Goal: Task Accomplishment & Management: Use online tool/utility

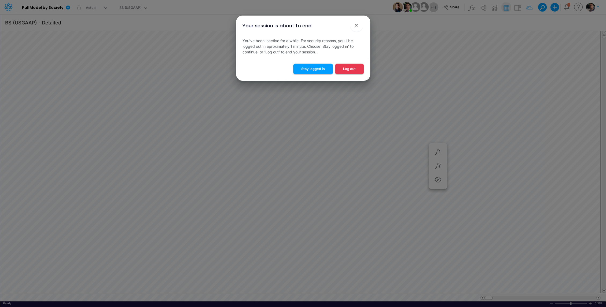
scroll to position [2, 1]
click at [307, 70] on button "Stay logged in" at bounding box center [313, 69] width 40 height 10
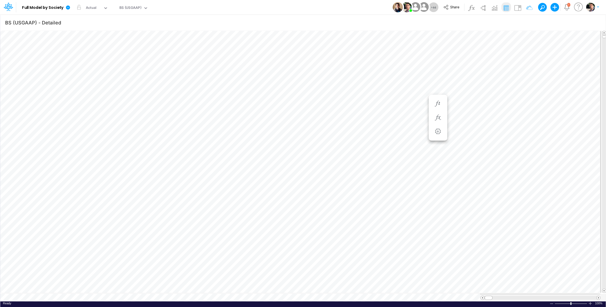
scroll to position [2, 1]
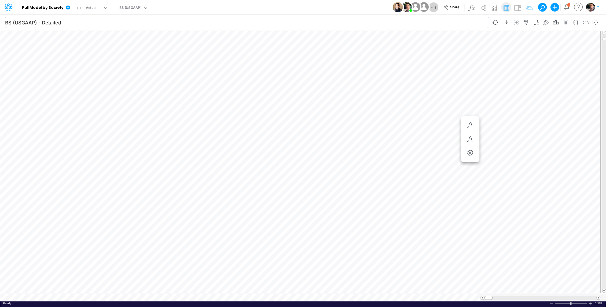
scroll to position [2, 1]
click at [135, 8] on div "BS (USGAAP)" at bounding box center [130, 8] width 22 height 6
type input "0"
click at [128, 6] on div "BS (USGAAP)" at bounding box center [130, 8] width 22 height 6
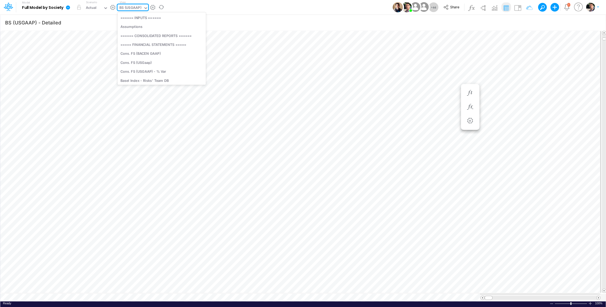
scroll to position [332, 0]
click at [128, 6] on div "BS (USGAAP)" at bounding box center [130, 8] width 22 height 6
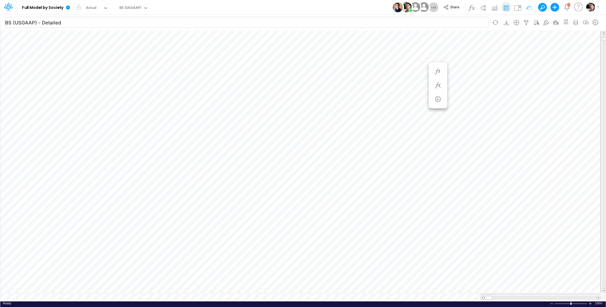
scroll to position [2, 1]
click at [130, 6] on div "BS (USGAAP)" at bounding box center [130, 8] width 22 height 6
click at [133, 7] on div "BS (USGAAP)" at bounding box center [130, 8] width 22 height 6
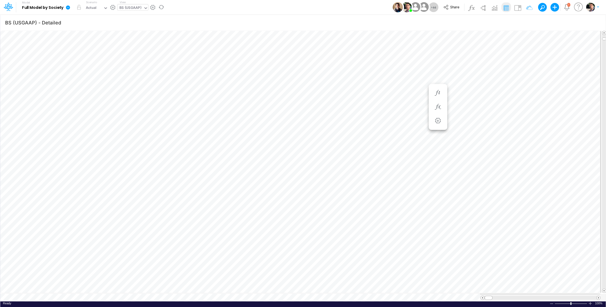
click at [134, 7] on div "BS (USGAAP)" at bounding box center [130, 8] width 22 height 6
type input "0"
type input "elim"
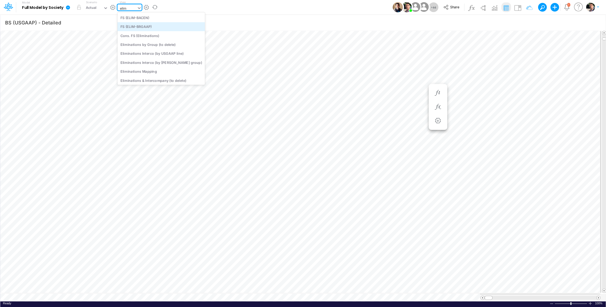
click at [138, 26] on div "FS (ELIM-BRGAAP)" at bounding box center [160, 26] width 87 height 9
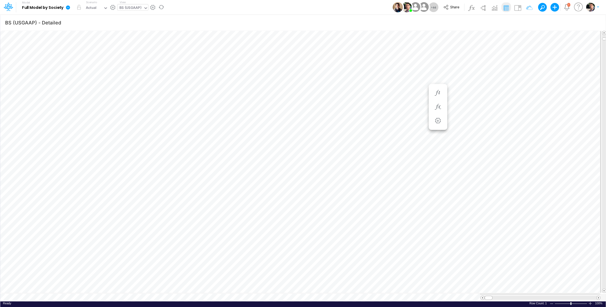
scroll to position [2, 0]
type input "FS - Eliminations BR GAAP"
click at [596, 23] on icon "button" at bounding box center [595, 23] width 8 height 6
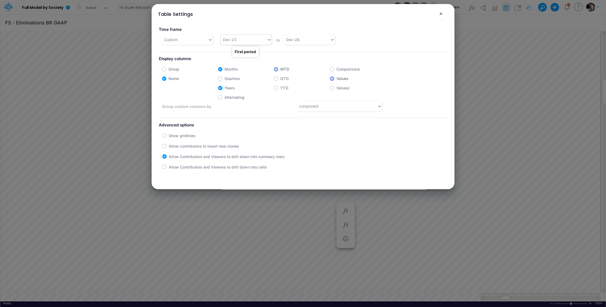
click at [250, 39] on div "Dec-23" at bounding box center [244, 39] width 46 height 9
type input "jan-25"
click at [225, 56] on div "Jan-25" at bounding box center [245, 53] width 50 height 10
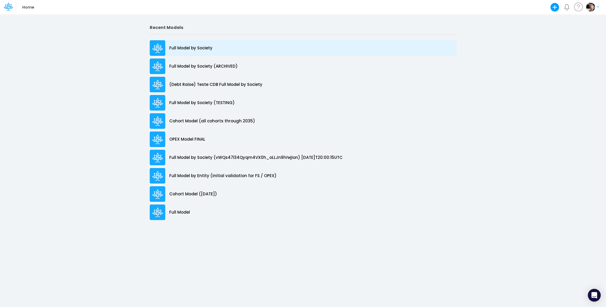
click at [179, 45] on p "Full Model by Society" at bounding box center [190, 48] width 43 height 6
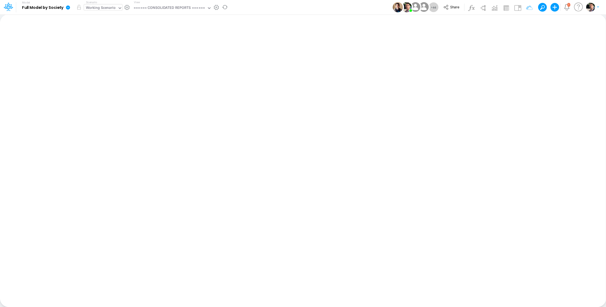
click at [104, 10] on div "Working Scenario" at bounding box center [101, 8] width 30 height 6
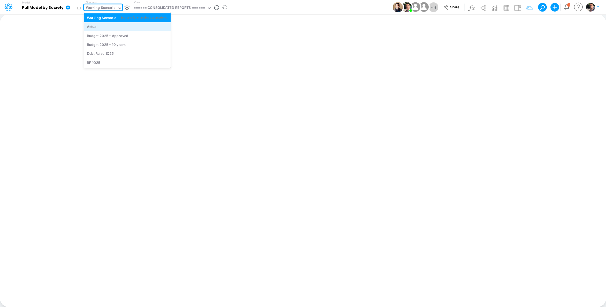
click at [101, 26] on div "Actual" at bounding box center [127, 26] width 81 height 5
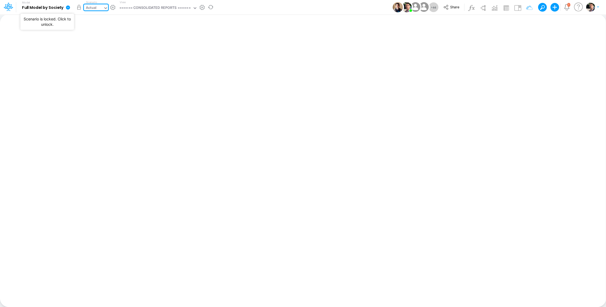
click at [81, 9] on button "button" at bounding box center [79, 7] width 10 height 10
click at [146, 10] on div "====== CONSOLIDATED REPORTS ======" at bounding box center [154, 8] width 71 height 6
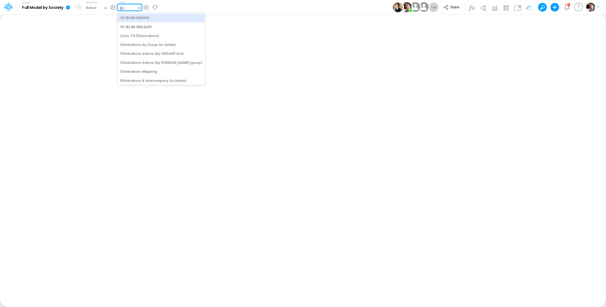
type input "elim"
click at [142, 26] on div "FS (ELIM-BRGAAP)" at bounding box center [160, 26] width 87 height 9
type input "FS - Eliminations BR GAAP"
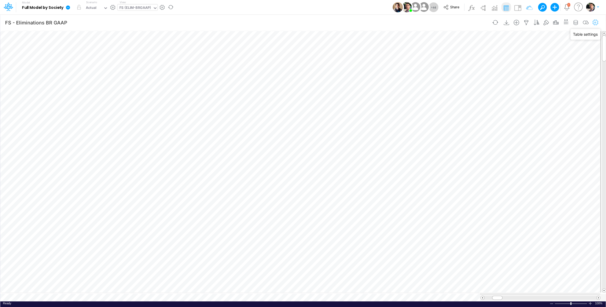
click at [597, 24] on icon "button" at bounding box center [595, 23] width 8 height 6
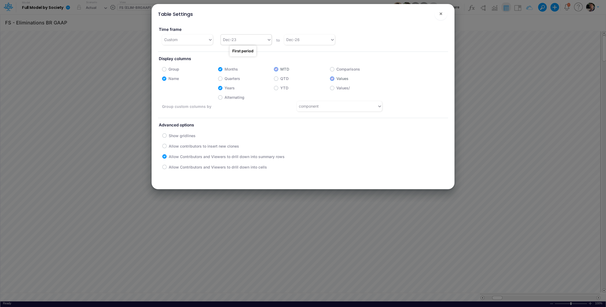
click at [244, 44] on div "Dec-23" at bounding box center [246, 40] width 51 height 10
type input "jan-25"
click at [229, 54] on div "Jan-25" at bounding box center [245, 53] width 50 height 10
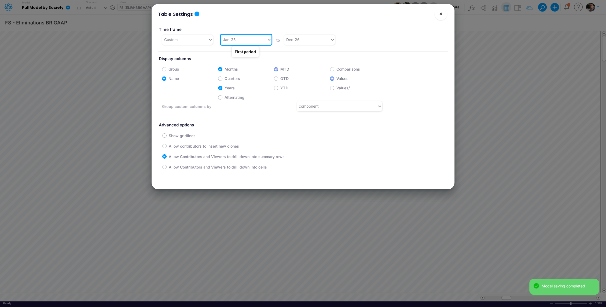
click at [440, 14] on span "×" at bounding box center [440, 13] width 3 height 6
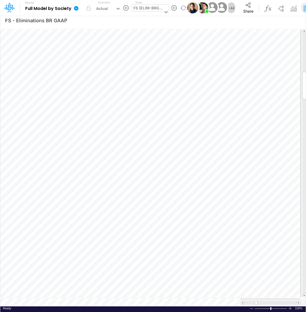
scroll to position [2, 1]
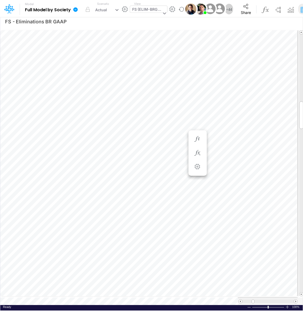
scroll to position [2, 1]
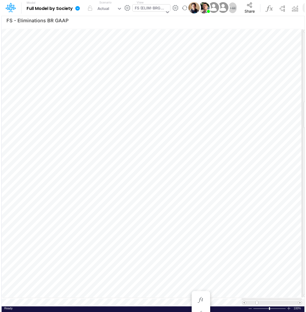
scroll to position [2, 1]
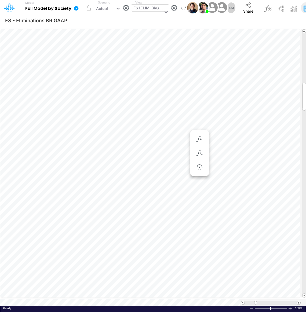
scroll to position [2, 1]
click at [142, 6] on div "FS (ELIM-BRGAAP)" at bounding box center [148, 8] width 30 height 7
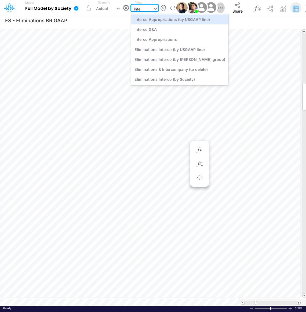
type input "inter"
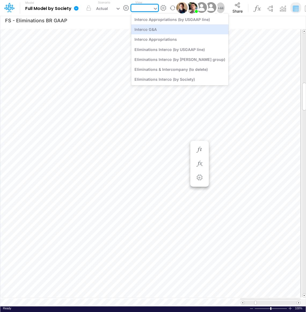
type input "Intercos G&A"
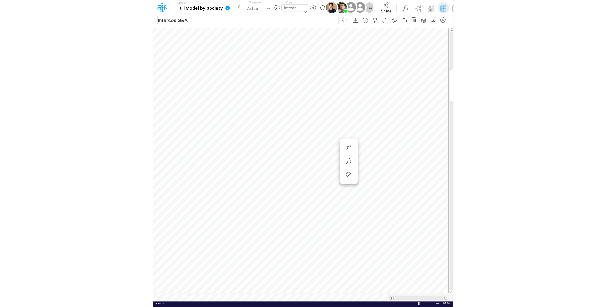
scroll to position [2, 0]
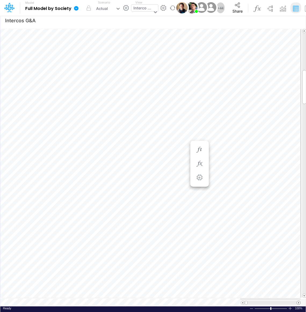
click at [298, 301] on span at bounding box center [298, 302] width 3 height 3
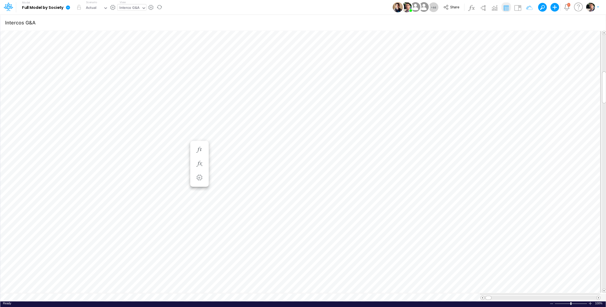
scroll to position [2, 1]
click at [137, 9] on div "Interco G&A" at bounding box center [129, 8] width 20 height 6
type input "elim"
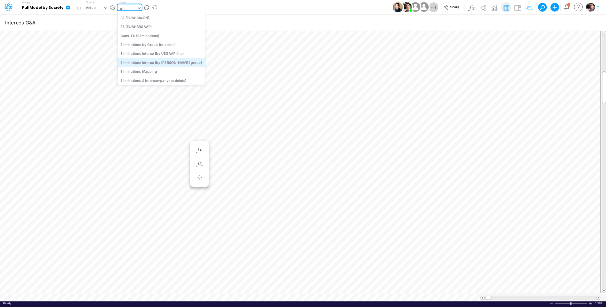
click at [166, 62] on div "Eliminations Interco (by [PERSON_NAME] group)" at bounding box center [160, 62] width 87 height 9
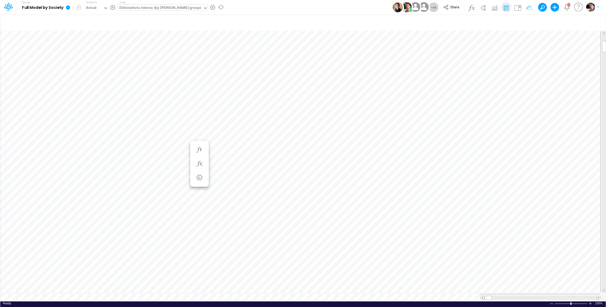
scroll to position [2, 1]
click at [466, 203] on button "button" at bounding box center [463, 200] width 10 height 11
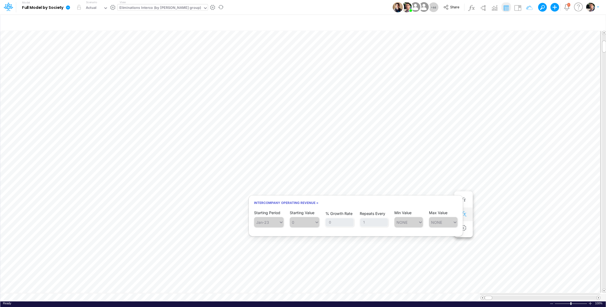
click at [468, 216] on button "button" at bounding box center [463, 214] width 10 height 11
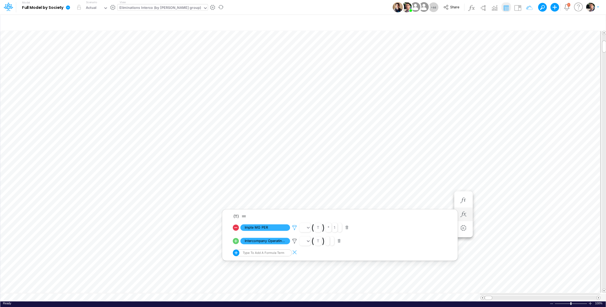
click at [294, 229] on icon at bounding box center [294, 228] width 8 height 6
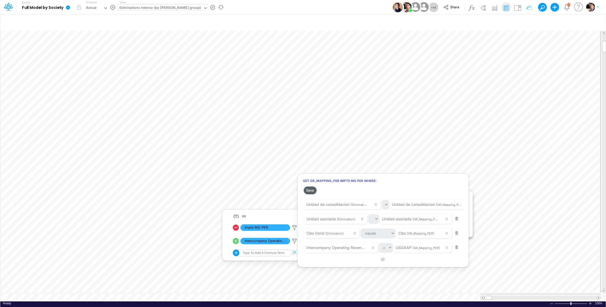
click at [311, 192] on button "Save" at bounding box center [310, 190] width 13 height 8
click at [295, 241] on div at bounding box center [303, 155] width 606 height 304
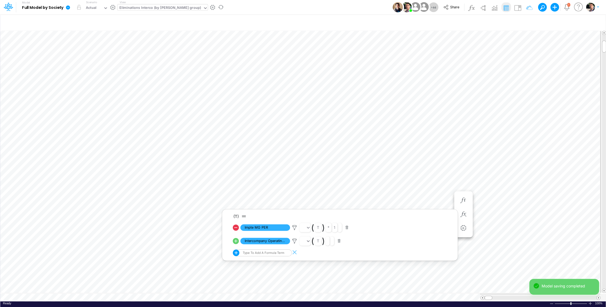
click at [295, 241] on icon at bounding box center [294, 241] width 8 height 6
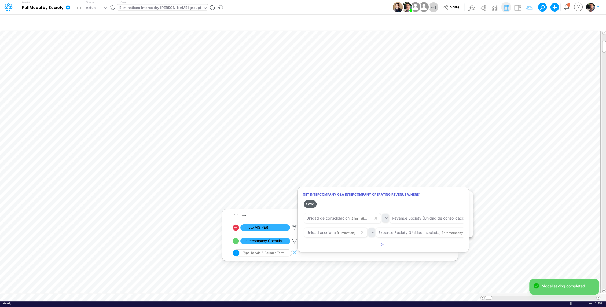
click at [309, 203] on button "Save" at bounding box center [310, 204] width 13 height 8
click at [443, 156] on div at bounding box center [303, 155] width 606 height 304
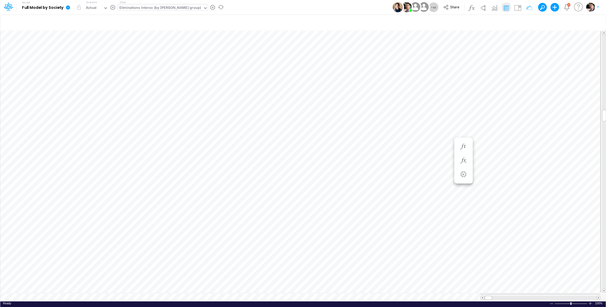
type input "FS - Eliminations BR GAAP"
click at [589, 301] on div at bounding box center [590, 303] width 4 height 4
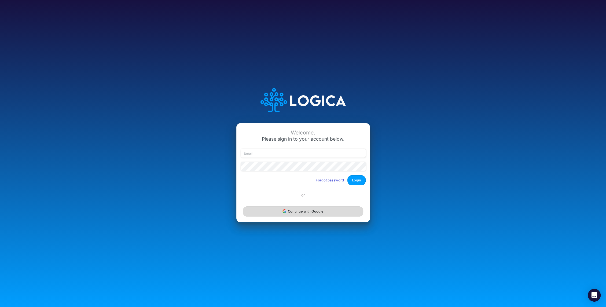
click at [272, 207] on button "Continue with Google" at bounding box center [303, 211] width 120 height 10
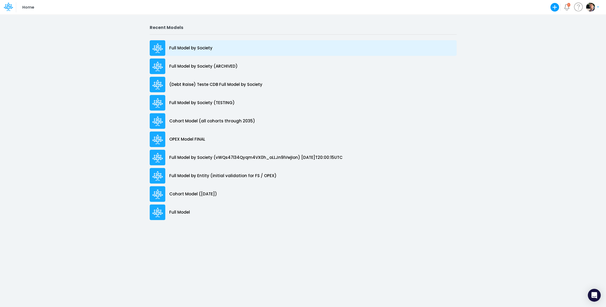
click at [187, 48] on p "Full Model by Society" at bounding box center [190, 48] width 43 height 6
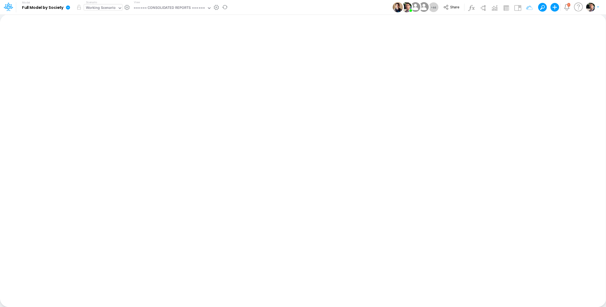
click at [103, 9] on div "Working Scenario" at bounding box center [101, 8] width 30 height 6
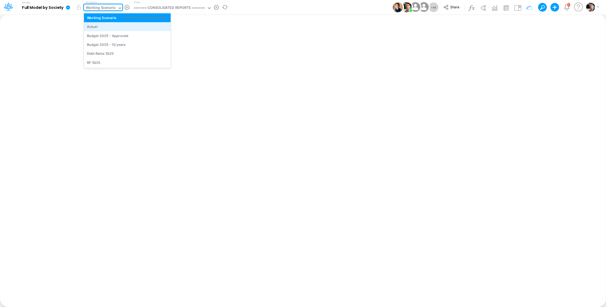
click at [100, 26] on div "Actual" at bounding box center [127, 26] width 81 height 5
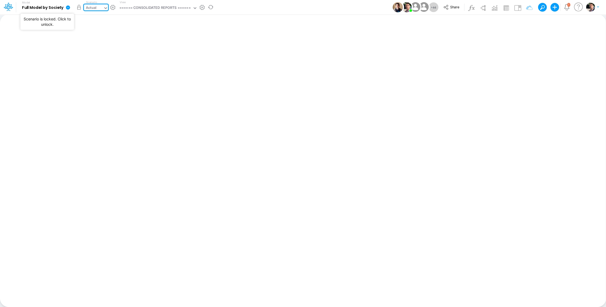
click at [79, 7] on button "button" at bounding box center [79, 7] width 10 height 10
click at [156, 9] on div "====== CONSOLIDATED REPORTS ======" at bounding box center [154, 8] width 71 height 6
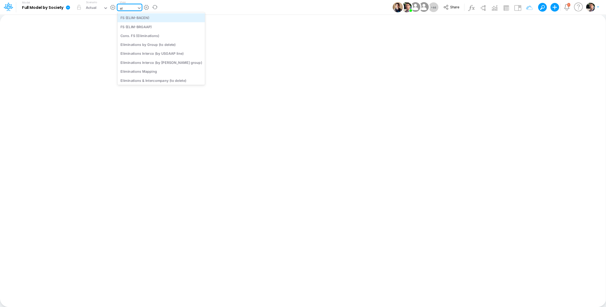
type input "e"
type input "01br"
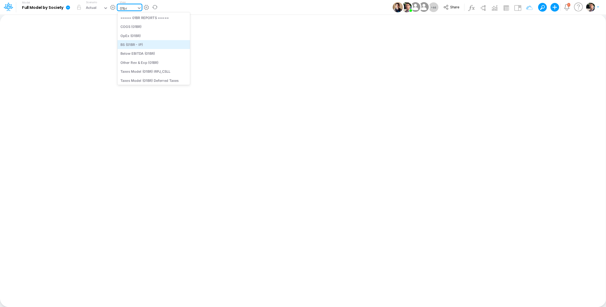
click at [146, 46] on div "BS (01BR - IP)" at bounding box center [153, 44] width 72 height 9
type input "BS (01BR - IP)"
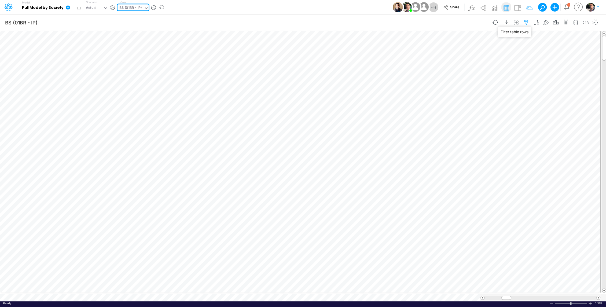
click at [527, 20] on icon "button" at bounding box center [526, 23] width 8 height 6
select select "tableSearchOR"
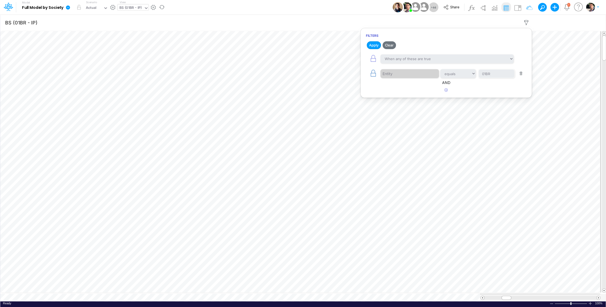
click at [372, 75] on icon "button" at bounding box center [373, 73] width 8 height 8
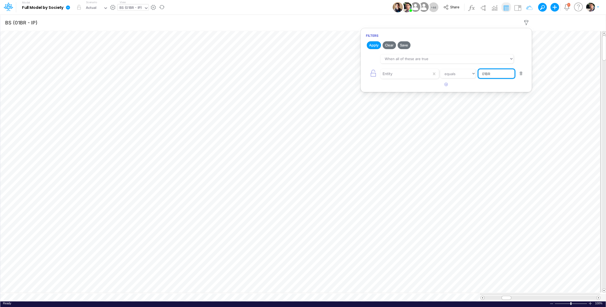
click at [498, 74] on input "01BR" at bounding box center [496, 73] width 36 height 9
click at [494, 74] on input "01BR" at bounding box center [496, 73] width 36 height 9
type input "e"
click at [131, 6] on div "BS (01BR - IP)" at bounding box center [130, 8] width 23 height 6
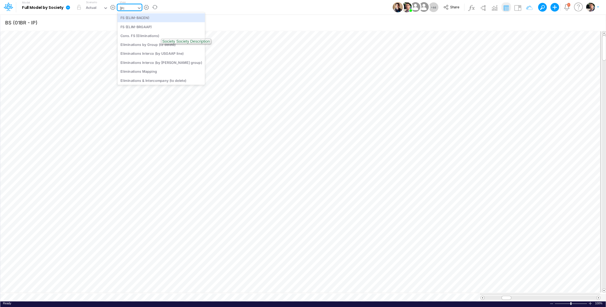
type input "elim"
click at [141, 20] on div "FS (ELIM-BACEN)" at bounding box center [160, 17] width 87 height 9
type input "FS - Eliminations Bacen GAAP"
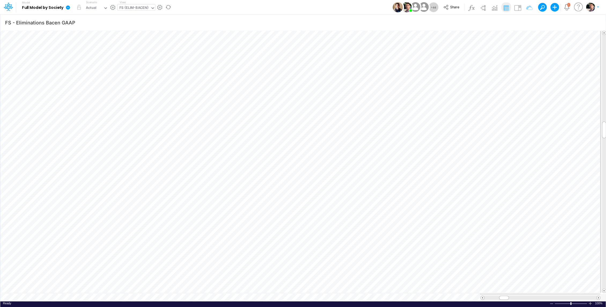
scroll to position [2, 1]
click at [137, 8] on div "FS (ELIM-BACEN)" at bounding box center [133, 8] width 29 height 6
type input "usga"
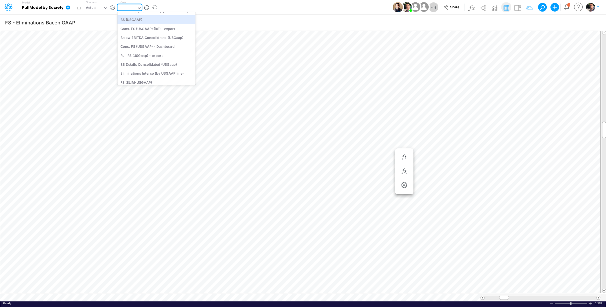
type input "BS (USGAAP) - Detailed"
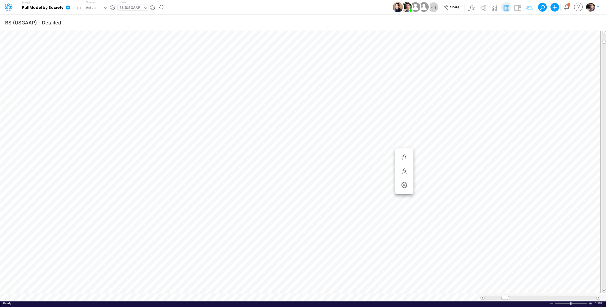
scroll to position [2, 1]
click at [338, 191] on icon "button" at bounding box center [341, 193] width 8 height 6
click at [343, 193] on icon "button" at bounding box center [341, 193] width 8 height 6
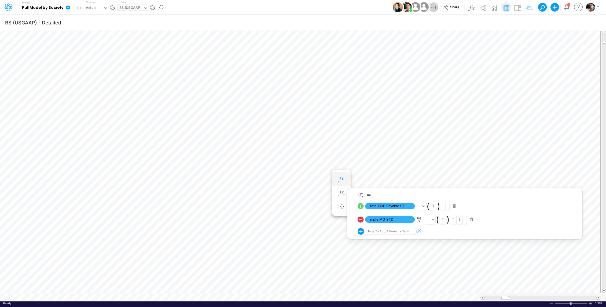
click at [341, 176] on icon "button" at bounding box center [341, 179] width 8 height 6
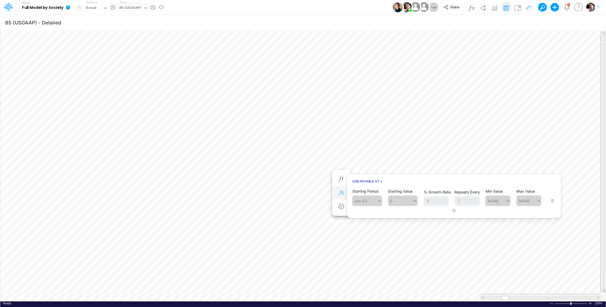
click at [342, 195] on button "button" at bounding box center [341, 192] width 10 height 11
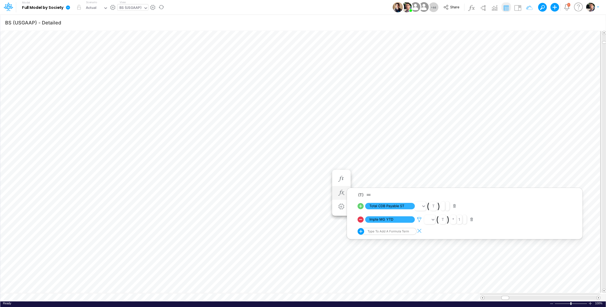
click at [419, 220] on icon at bounding box center [419, 220] width 8 height 6
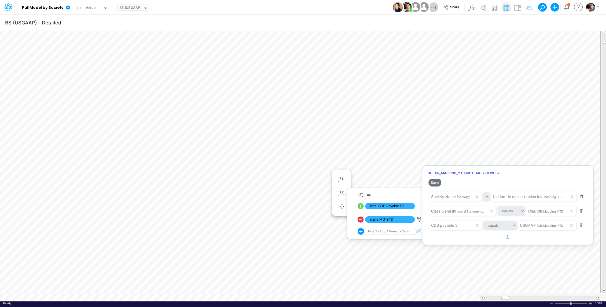
click at [134, 8] on div at bounding box center [303, 155] width 606 height 304
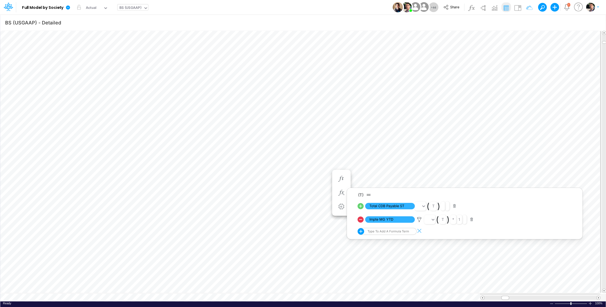
click at [134, 8] on div "BS (USGAAP)" at bounding box center [130, 8] width 22 height 6
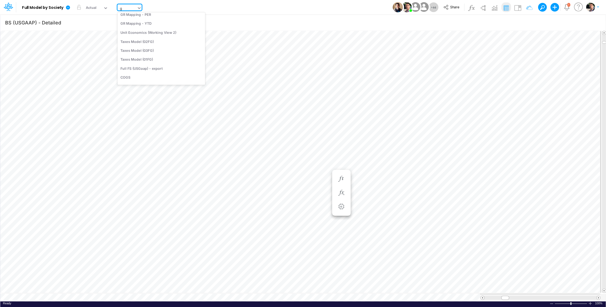
scroll to position [1, 0]
type input "gr"
click at [146, 44] on div "GR Mapping - YTD" at bounding box center [161, 43] width 88 height 9
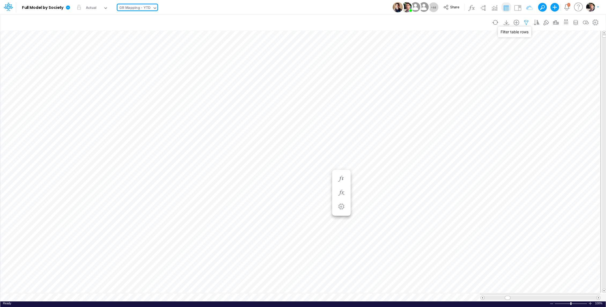
click at [527, 22] on icon "button" at bounding box center [526, 23] width 8 height 6
select select "notEqual"
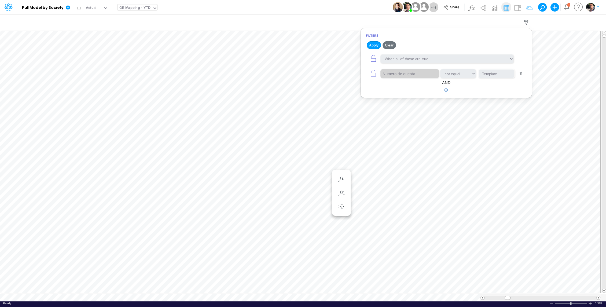
click at [445, 89] on icon "button" at bounding box center [445, 89] width 3 height 3
click at [402, 111] on div at bounding box center [409, 107] width 58 height 10
type input "usga"
click at [493, 78] on input "text" at bounding box center [496, 73] width 36 height 9
type input "CDB"
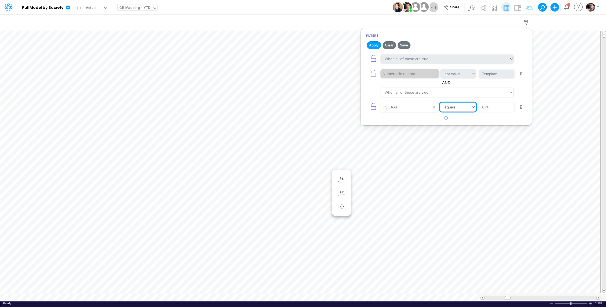
click at [448, 107] on select "equals not equal starts with ends with contains" at bounding box center [458, 106] width 36 height 9
select select "contains"
click at [500, 78] on input "CDB" at bounding box center [496, 73] width 36 height 9
type input "C"
paste input "CDB payable ST"
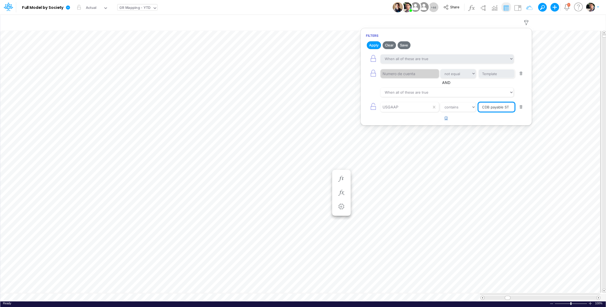
type input "CDB payable ST"
click at [446, 118] on icon "button" at bounding box center [445, 117] width 3 height 3
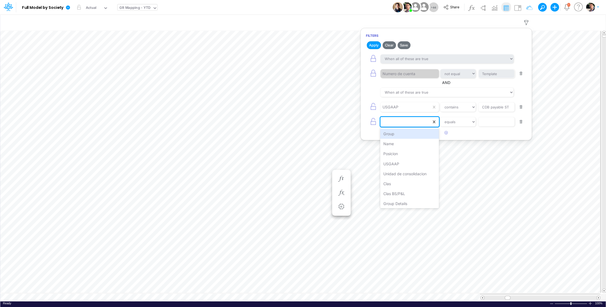
click at [404, 123] on div at bounding box center [405, 121] width 51 height 9
type input "g"
type input "cl"
click at [405, 132] on div "Clas" at bounding box center [409, 134] width 59 height 10
click at [492, 78] on input "text" at bounding box center [496, 73] width 36 height 9
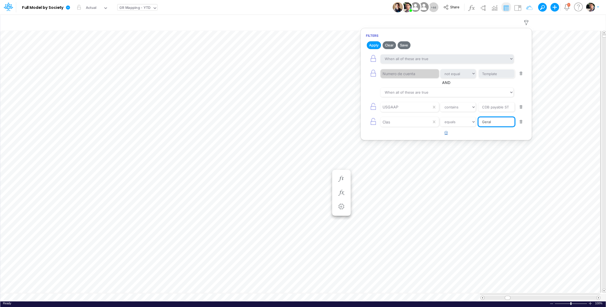
type input "Geral"
click at [447, 135] on button "button" at bounding box center [446, 132] width 10 height 9
click at [407, 112] on div at bounding box center [405, 106] width 51 height 9
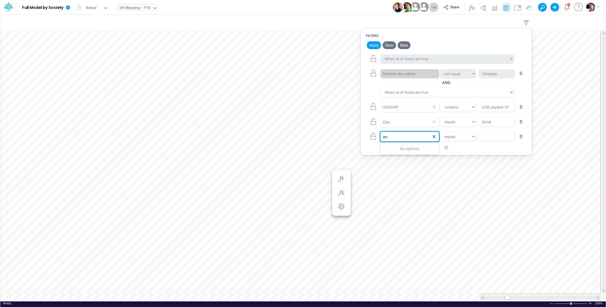
type input "e"
type input "Y1/03BR"
click at [371, 45] on button "Apply" at bounding box center [374, 45] width 14 height 8
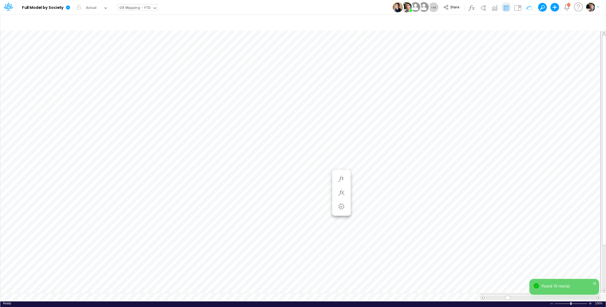
scroll to position [2, 1]
type input "BS (USGAAP) - Detailed"
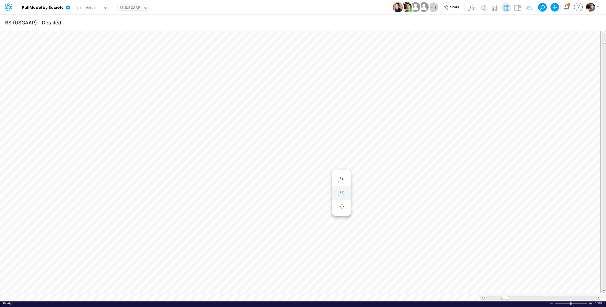
click at [341, 188] on button "button" at bounding box center [341, 192] width 10 height 11
click at [360, 205] on icon at bounding box center [361, 206] width 8 height 8
click at [340, 180] on icon "button" at bounding box center [341, 179] width 8 height 6
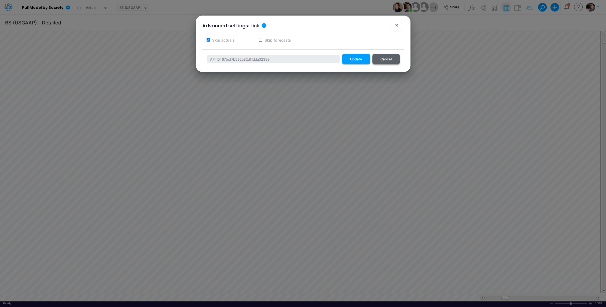
click at [381, 61] on button "Cancel" at bounding box center [385, 59] width 27 height 10
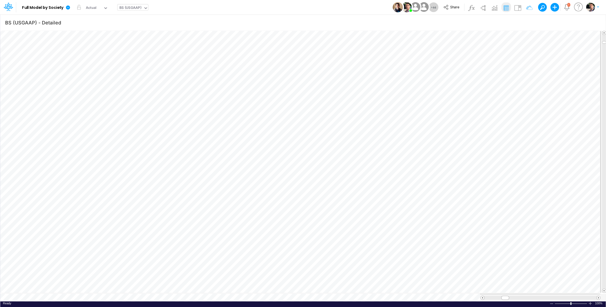
scroll to position [2, 1]
click at [342, 191] on icon "button" at bounding box center [341, 193] width 8 height 6
click at [419, 218] on icon at bounding box center [419, 220] width 8 height 6
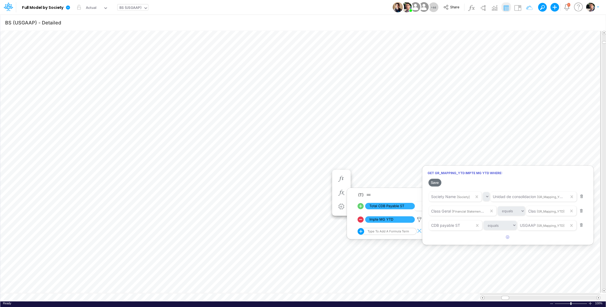
click at [215, 293] on div at bounding box center [303, 155] width 606 height 304
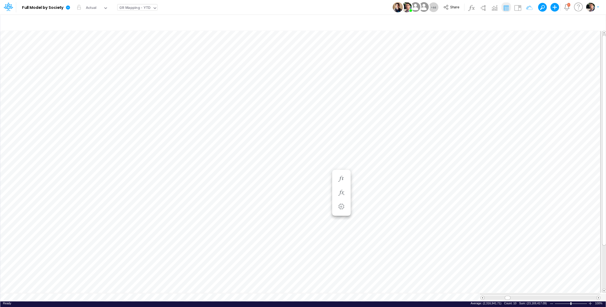
scroll to position [2, 1]
click at [527, 22] on icon "button" at bounding box center [526, 23] width 8 height 6
select select "notEqual"
select select "contains"
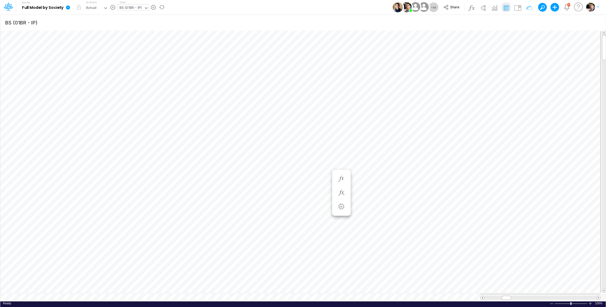
click at [67, 8] on icon at bounding box center [68, 7] width 4 height 4
click at [85, 55] on button "View model info" at bounding box center [94, 55] width 57 height 8
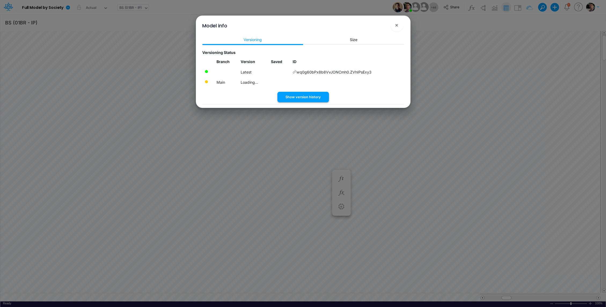
click at [280, 97] on button "Show version history" at bounding box center [302, 97] width 51 height 10
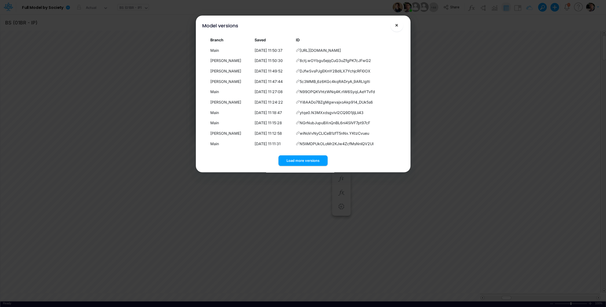
click at [395, 28] on button "×" at bounding box center [396, 25] width 13 height 13
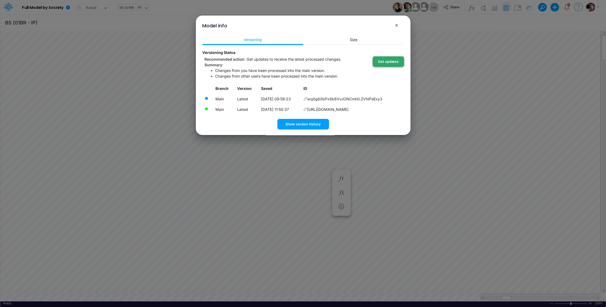
click at [387, 64] on button "Get updates" at bounding box center [388, 61] width 31 height 10
click at [397, 23] on span "×" at bounding box center [396, 25] width 3 height 6
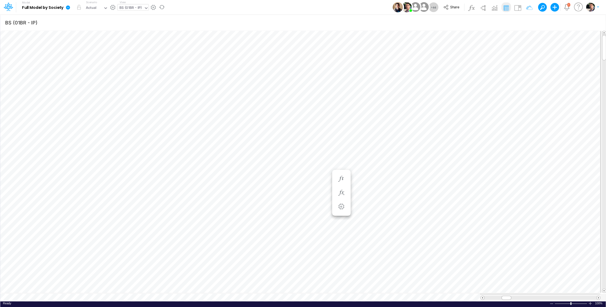
click at [66, 8] on icon at bounding box center [67, 7] width 5 height 5
click at [87, 57] on button "View model info" at bounding box center [94, 55] width 57 height 8
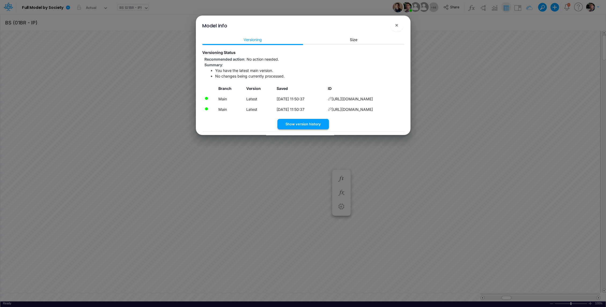
click at [302, 124] on button "Show version history" at bounding box center [302, 124] width 51 height 10
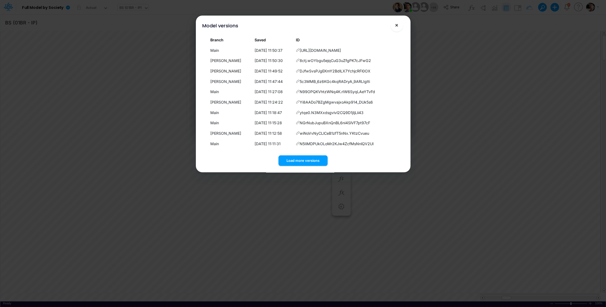
click at [397, 29] on button "×" at bounding box center [396, 25] width 13 height 13
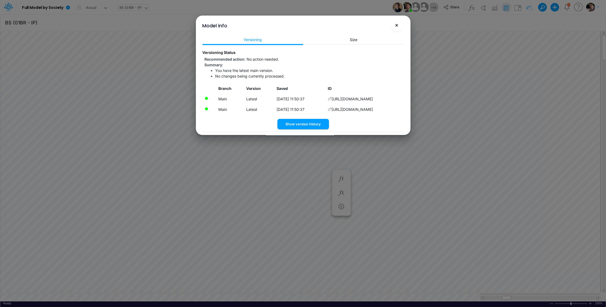
click at [396, 28] on span "×" at bounding box center [396, 25] width 3 height 6
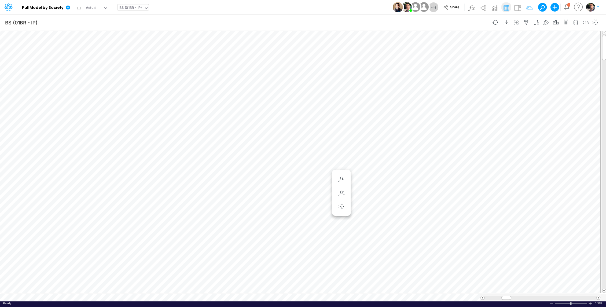
scroll to position [2, 1]
click at [70, 8] on link at bounding box center [69, 7] width 11 height 14
click at [94, 54] on button "View model info" at bounding box center [94, 55] width 57 height 8
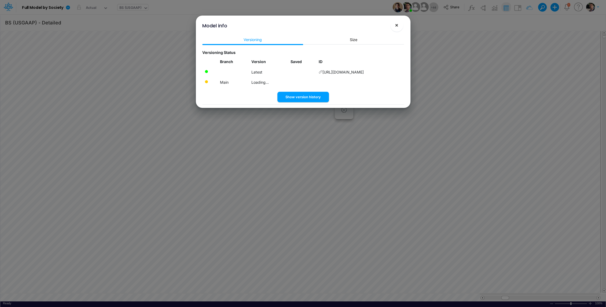
click at [397, 26] on span "×" at bounding box center [396, 25] width 3 height 6
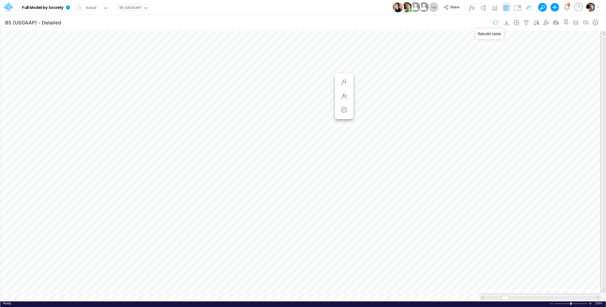
click at [495, 21] on button "button" at bounding box center [495, 22] width 13 height 9
click at [499, 22] on button "button" at bounding box center [495, 22] width 13 height 9
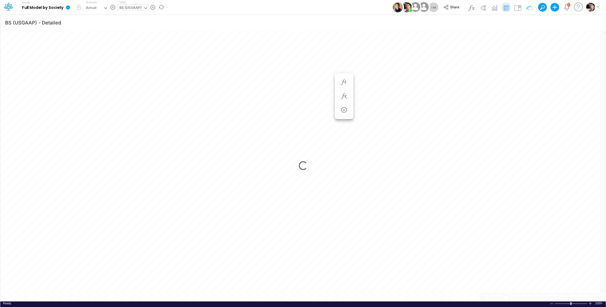
click at [67, 8] on icon at bounding box center [68, 7] width 4 height 4
click at [81, 55] on button "View model info" at bounding box center [94, 55] width 57 height 8
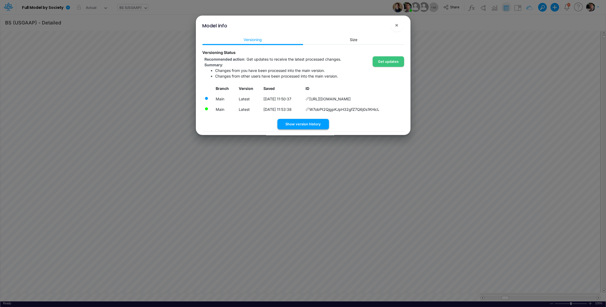
click at [304, 124] on button "Show version history" at bounding box center [302, 124] width 51 height 10
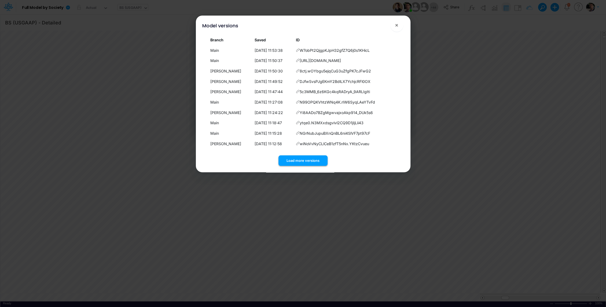
click at [298, 164] on button "Load more versions" at bounding box center [302, 160] width 49 height 10
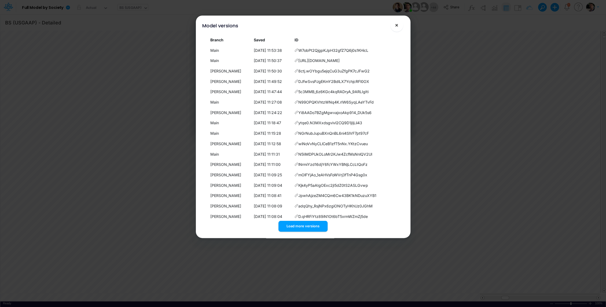
click at [397, 26] on span "×" at bounding box center [396, 25] width 3 height 6
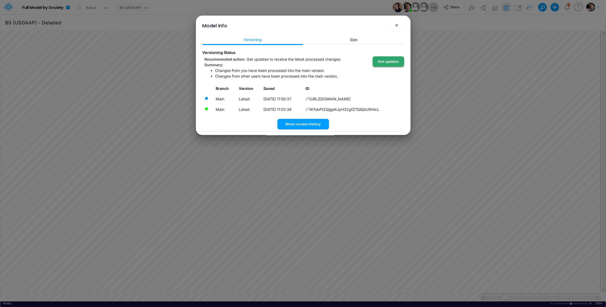
click at [384, 62] on button "Get updates" at bounding box center [388, 61] width 31 height 10
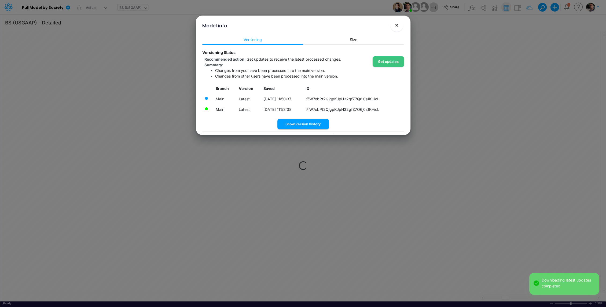
click at [397, 24] on span "×" at bounding box center [396, 25] width 3 height 6
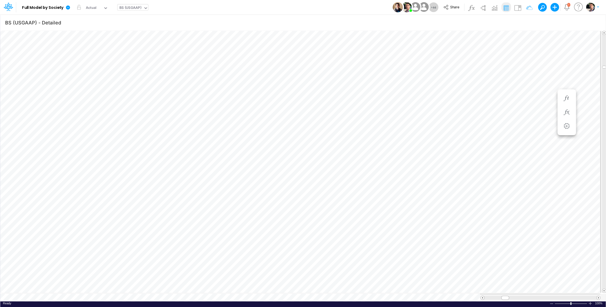
scroll to position [2, 1]
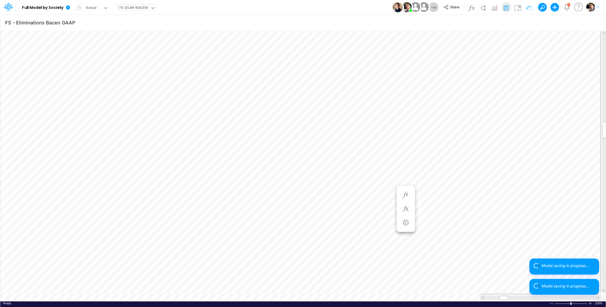
scroll to position [2, 1]
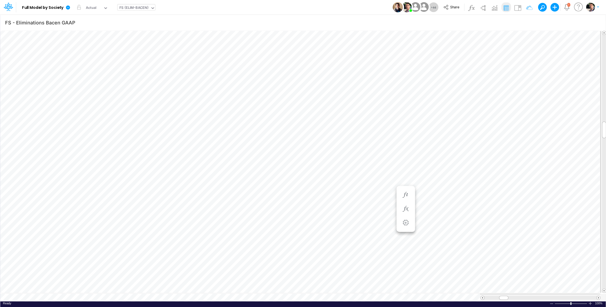
type input "BS (USGAAP) - Detailed"
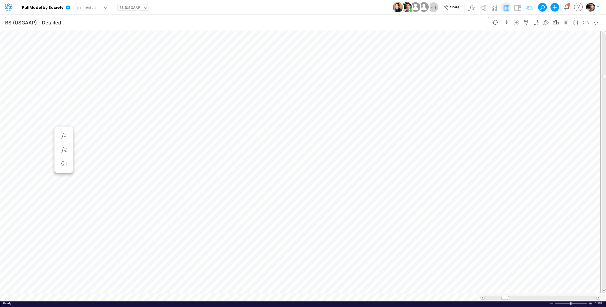
scroll to position [2, 1]
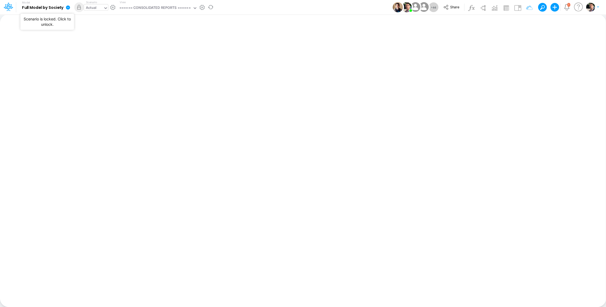
click at [101, 9] on div "Actual" at bounding box center [93, 8] width 19 height 8
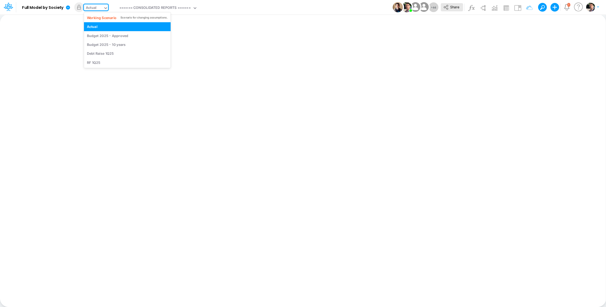
click at [449, 11] on button "Share" at bounding box center [452, 7] width 22 height 8
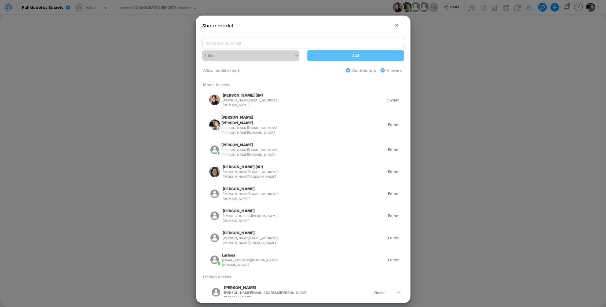
click at [272, 38] on input "email" at bounding box center [303, 43] width 202 height 10
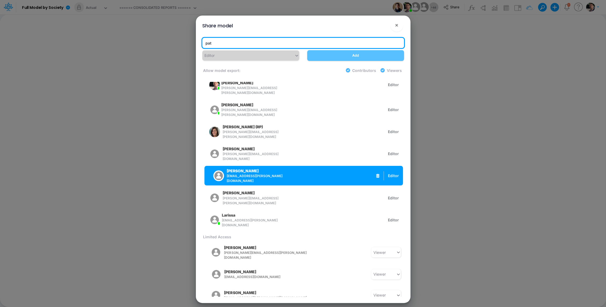
scroll to position [41, 0]
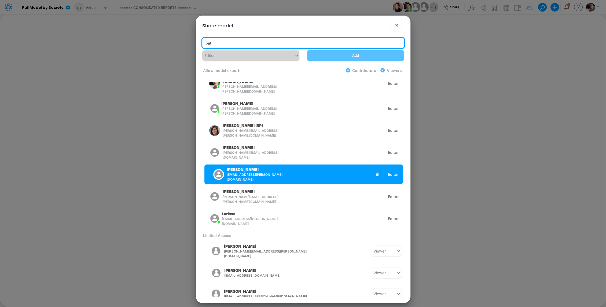
type input "pat"
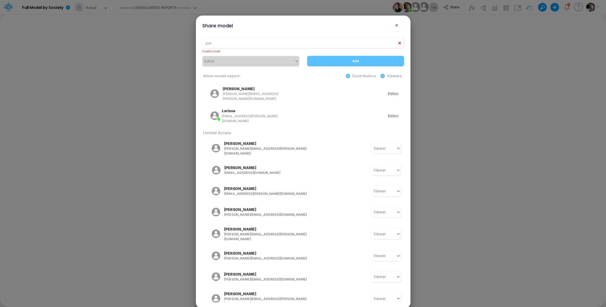
scroll to position [150, 0]
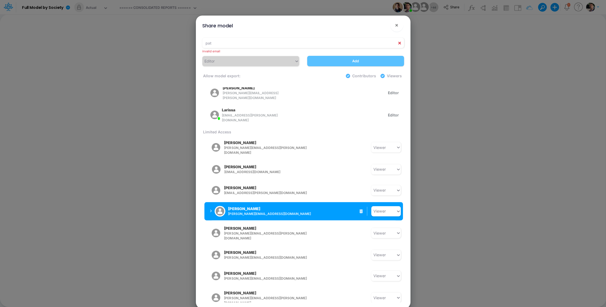
click at [210, 209] on icon "button" at bounding box center [211, 210] width 2 height 3
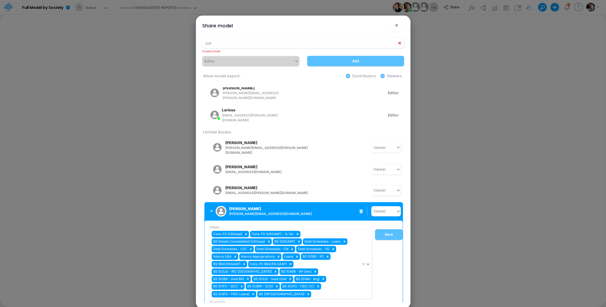
click at [211, 209] on icon "button" at bounding box center [211, 210] width 3 height 3
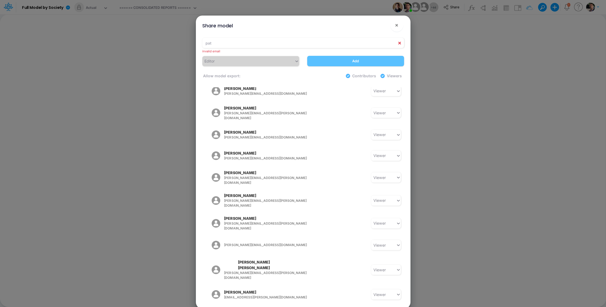
scroll to position [718, 0]
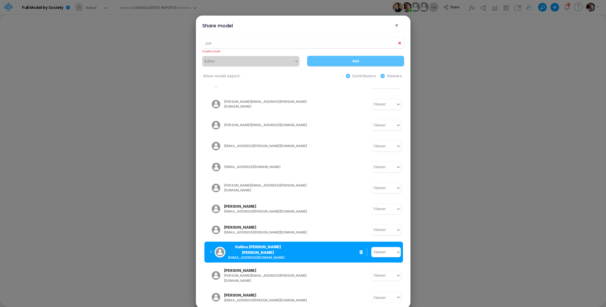
click at [209, 244] on button "Galileu [PERSON_NAME] [PERSON_NAME] [EMAIL_ADDRESS][DOMAIN_NAME]" at bounding box center [246, 252] width 85 height 17
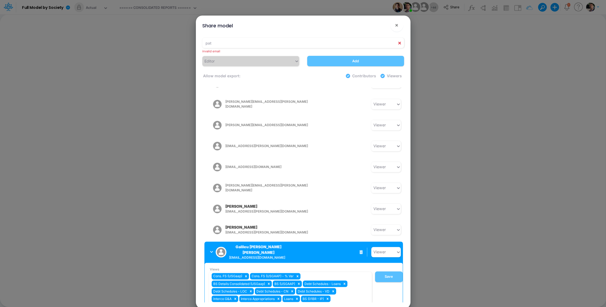
scroll to position [734, 0]
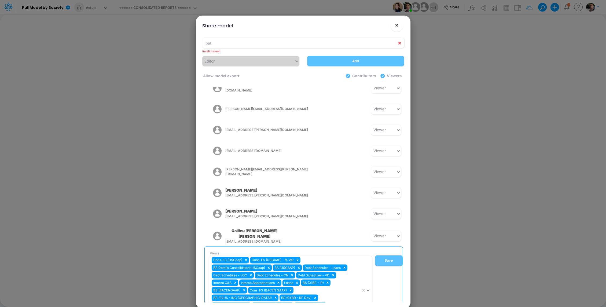
click at [397, 24] on span "×" at bounding box center [396, 25] width 3 height 6
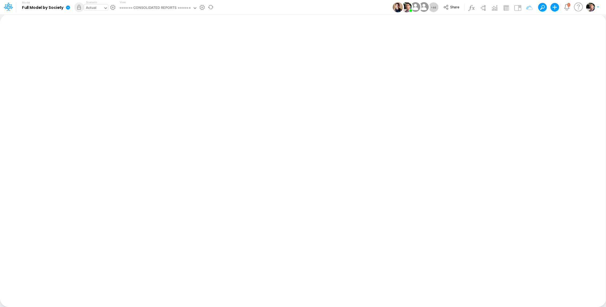
click at [96, 8] on div "Actual" at bounding box center [91, 8] width 11 height 6
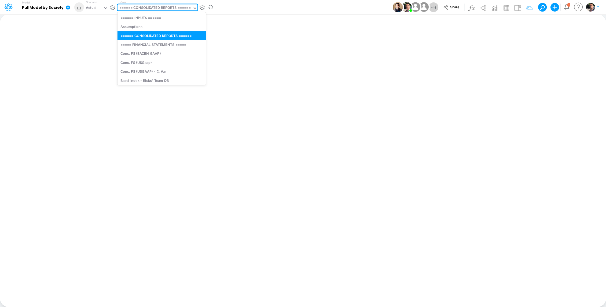
click at [143, 8] on div "====== CONSOLIDATED REPORTS ======" at bounding box center [154, 8] width 71 height 6
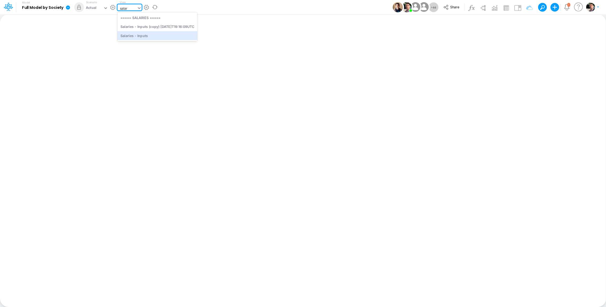
type input "salar"
click at [129, 9] on div "====== CONSOLIDATED REPORTS ======" at bounding box center [154, 8] width 71 height 6
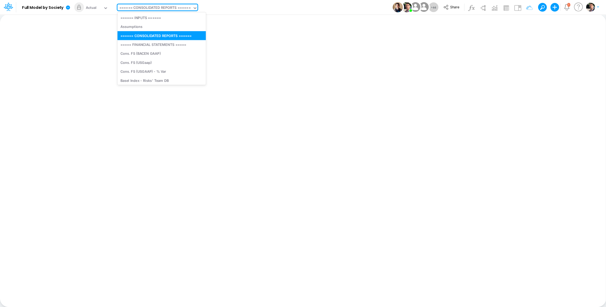
click at [129, 9] on div "====== CONSOLIDATED REPORTS ======" at bounding box center [154, 8] width 71 height 6
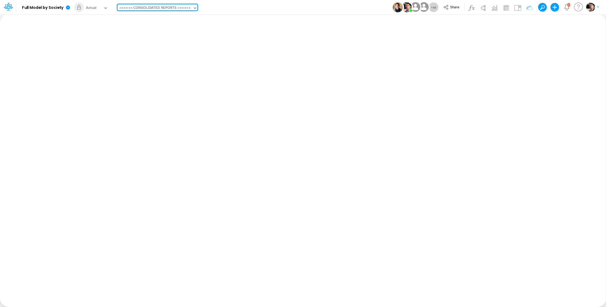
click at [154, 6] on div "====== CONSOLIDATED REPORTS ======" at bounding box center [154, 8] width 71 height 6
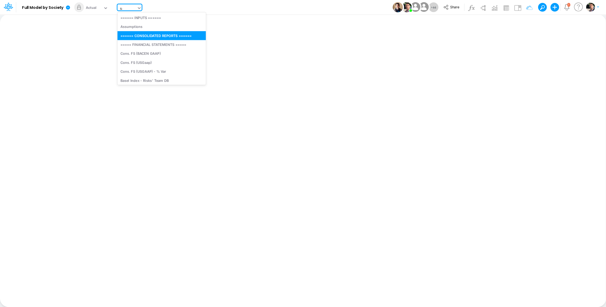
type input "[PERSON_NAME]"
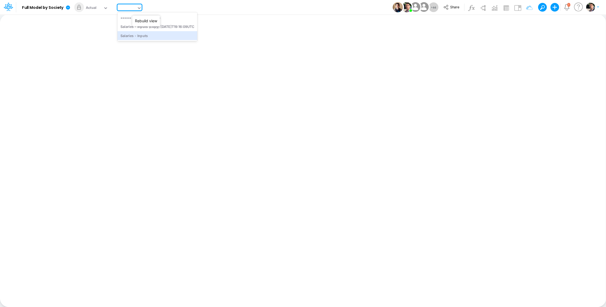
type input "Salaries - Inputs"
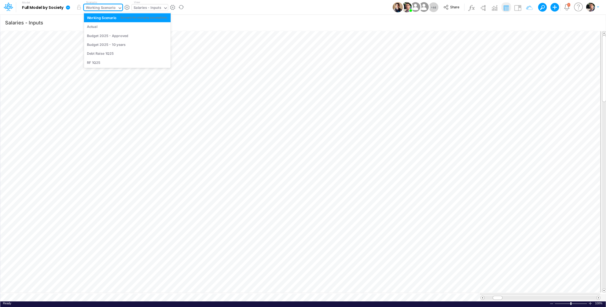
click at [98, 10] on div "Working Scenario" at bounding box center [101, 8] width 30 height 6
click at [132, 35] on div "Budget 2025 - Approved" at bounding box center [127, 35] width 81 height 5
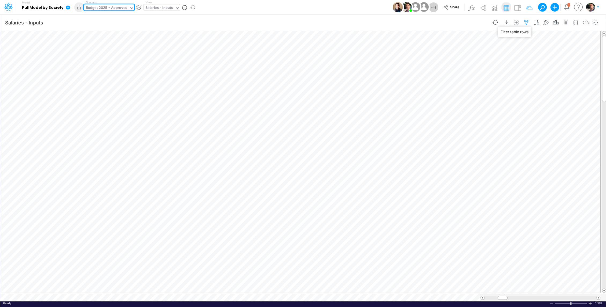
click at [527, 24] on icon "button" at bounding box center [526, 23] width 8 height 6
select select "tableSearchOR"
select select "contains"
select select "notEqual"
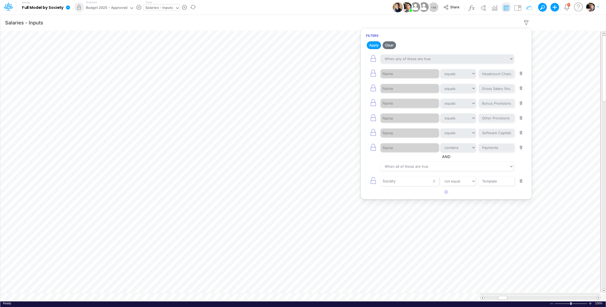
click at [521, 75] on button "button" at bounding box center [521, 73] width 10 height 7
type input "Gross Salary (Inc. Individual Benefits)"
type input "Bonus Provisions"
type input "Other Provisions"
type input "Software Capitalization"
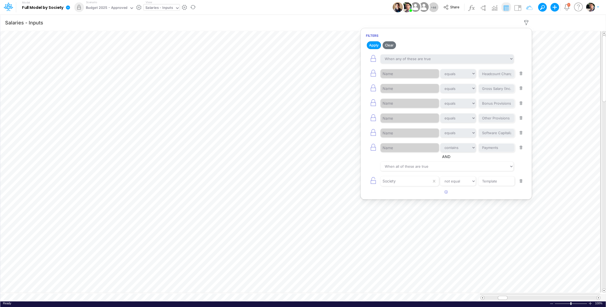
select select "contains"
type input "Payments"
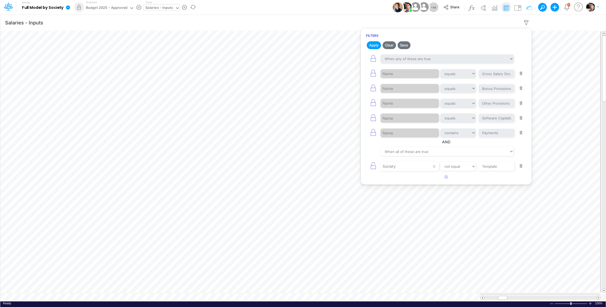
click at [521, 75] on button "button" at bounding box center [521, 73] width 10 height 7
type input "Bonus Provisions"
type input "Other Provisions"
type input "Software Capitalization"
select select "contains"
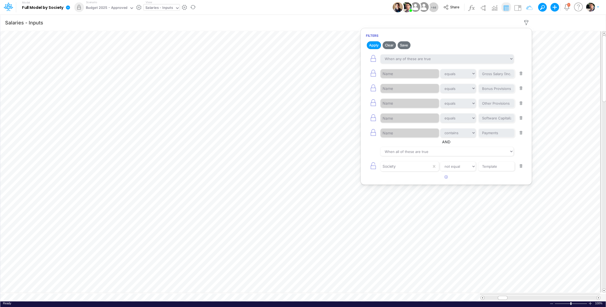
type input "Payments"
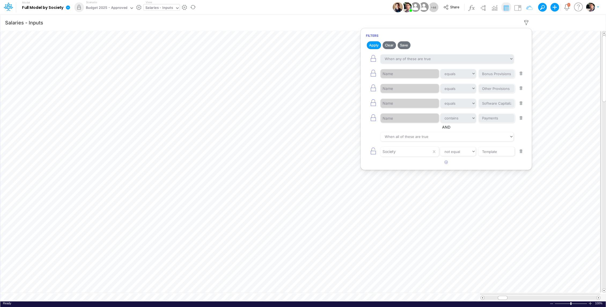
click at [521, 75] on button "button" at bounding box center [521, 73] width 10 height 7
type input "Other Provisions"
type input "Software Capitalization"
select select "contains"
type input "Payments"
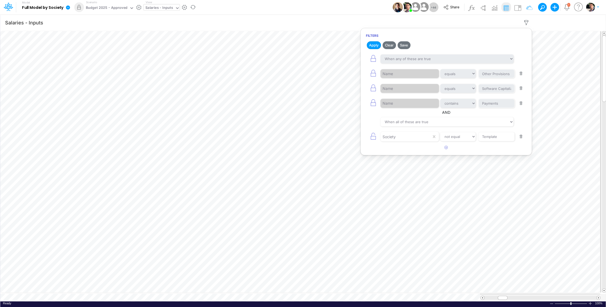
click at [521, 75] on button "button" at bounding box center [521, 73] width 10 height 7
type input "Software Capitalization"
select select "contains"
type input "Payments"
click at [521, 75] on button "button" at bounding box center [521, 73] width 10 height 7
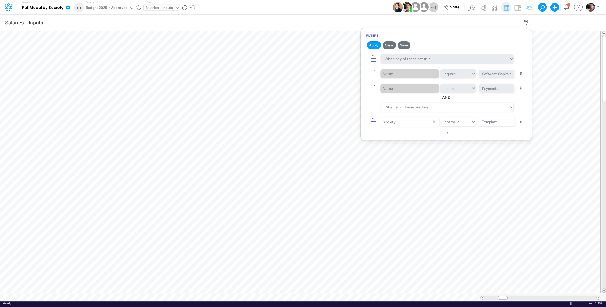
select select "contains"
type input "Payments"
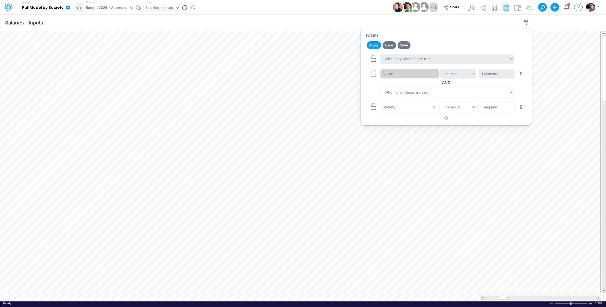
click at [521, 75] on button "button" at bounding box center [521, 73] width 10 height 7
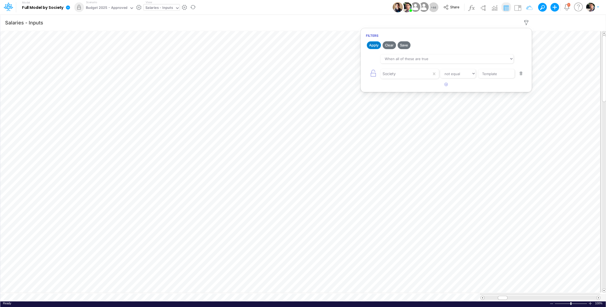
click at [374, 46] on button "Apply" at bounding box center [374, 45] width 14 height 8
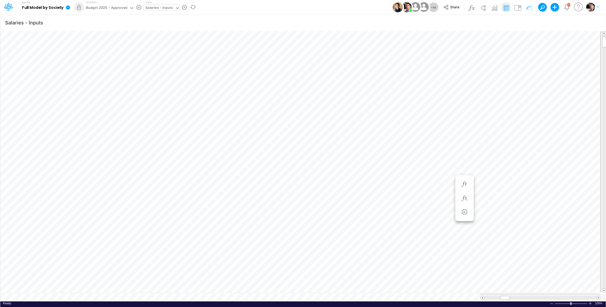
scroll to position [2, 1]
